Goal: Task Accomplishment & Management: Manage account settings

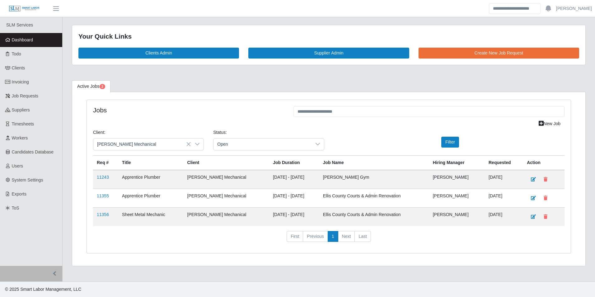
click at [16, 38] on span "Dashboard" at bounding box center [22, 39] width 21 height 5
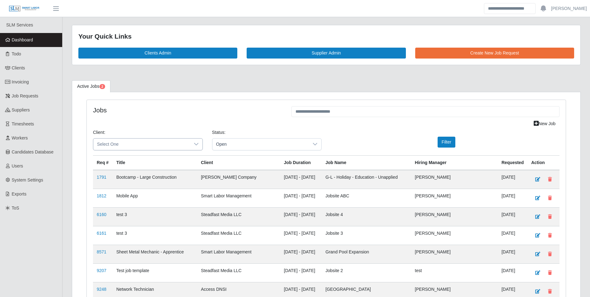
click at [192, 145] on div at bounding box center [196, 144] width 12 height 12
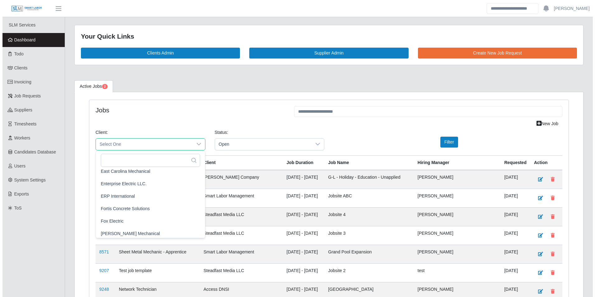
scroll to position [280, 0]
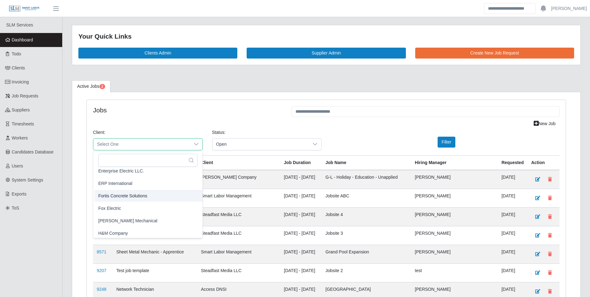
click at [116, 204] on li "Fox Electric" at bounding box center [163, 208] width 137 height 12
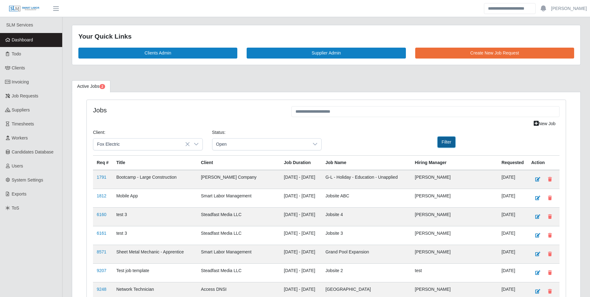
click at [444, 145] on button "Filter" at bounding box center [447, 142] width 18 height 11
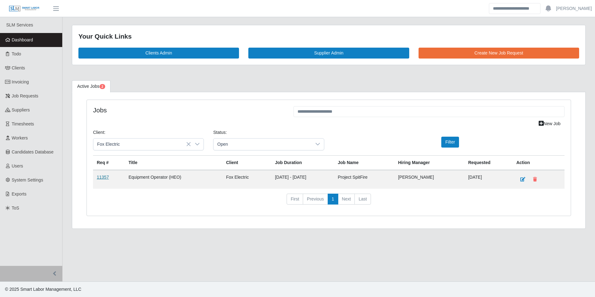
click at [102, 178] on link "11357" at bounding box center [103, 177] width 12 height 5
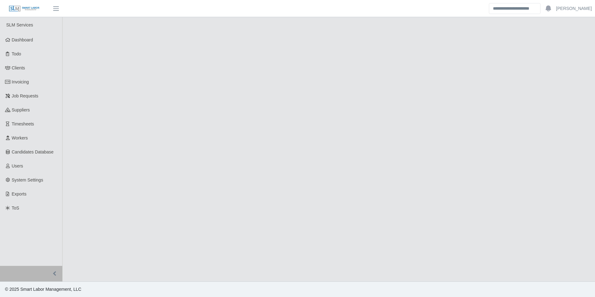
select select "****"
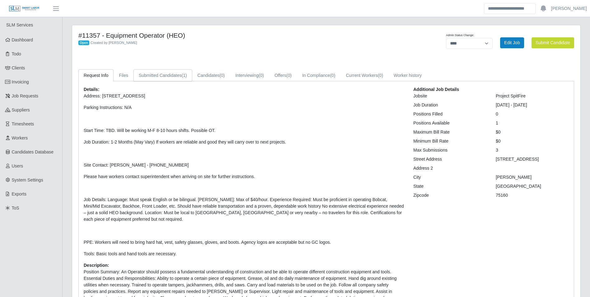
click at [178, 76] on link "Submitted Candidates (1)" at bounding box center [162, 75] width 59 height 12
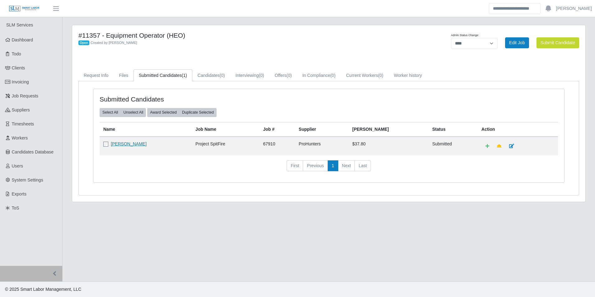
click at [134, 143] on link "Jorge Jimenez" at bounding box center [129, 143] width 36 height 5
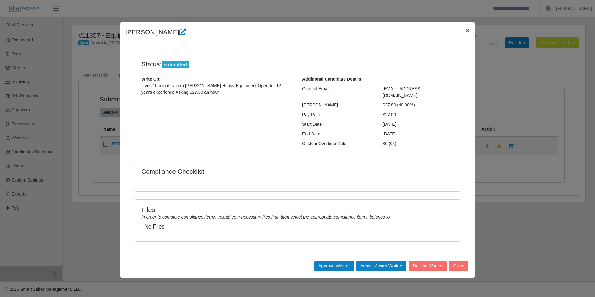
click at [469, 31] on span "×" at bounding box center [468, 30] width 4 height 7
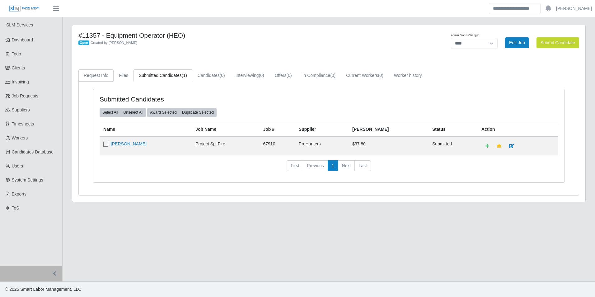
click at [99, 81] on link "Request Info" at bounding box center [95, 75] width 35 height 12
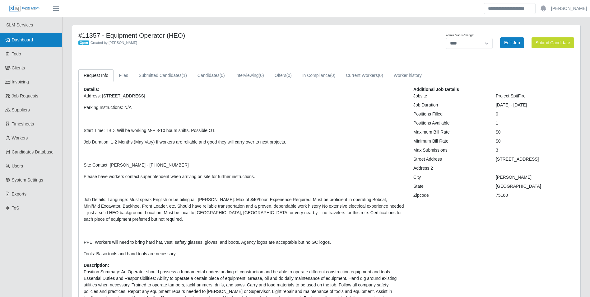
click at [34, 40] on link "Dashboard" at bounding box center [31, 40] width 62 height 14
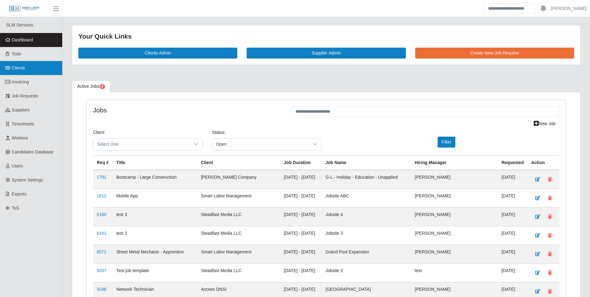
click at [34, 68] on link "Clients" at bounding box center [31, 68] width 62 height 14
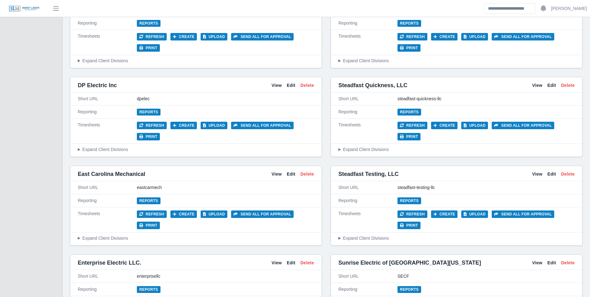
scroll to position [1431, 0]
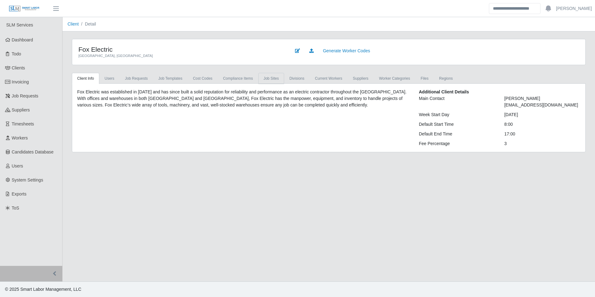
click at [259, 78] on link "job sites" at bounding box center [271, 78] width 26 height 11
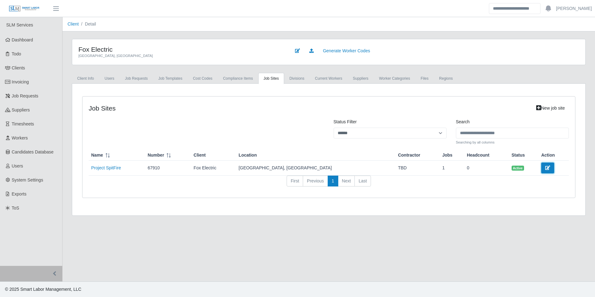
click at [545, 169] on icon at bounding box center [547, 168] width 5 height 4
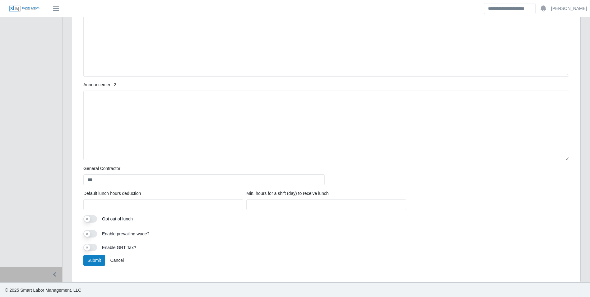
scroll to position [231, 0]
click at [127, 180] on input "***" at bounding box center [203, 179] width 241 height 11
type input "*"
type input "**********"
click at [100, 258] on button "Submit" at bounding box center [94, 259] width 22 height 11
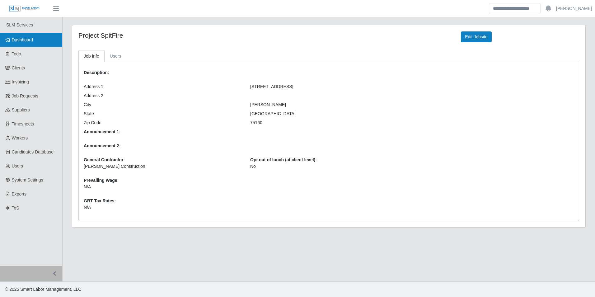
click at [27, 39] on span "Dashboard" at bounding box center [22, 39] width 21 height 5
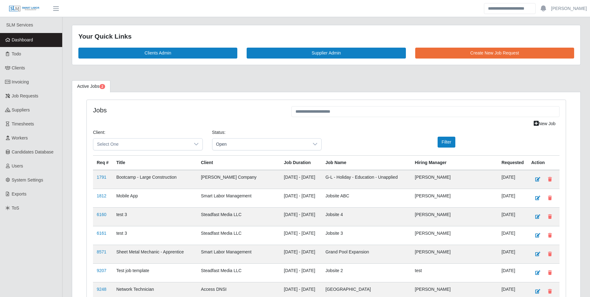
click at [240, 119] on div "New Job" at bounding box center [326, 123] width 476 height 11
